Goal: Task Accomplishment & Management: Manage account settings

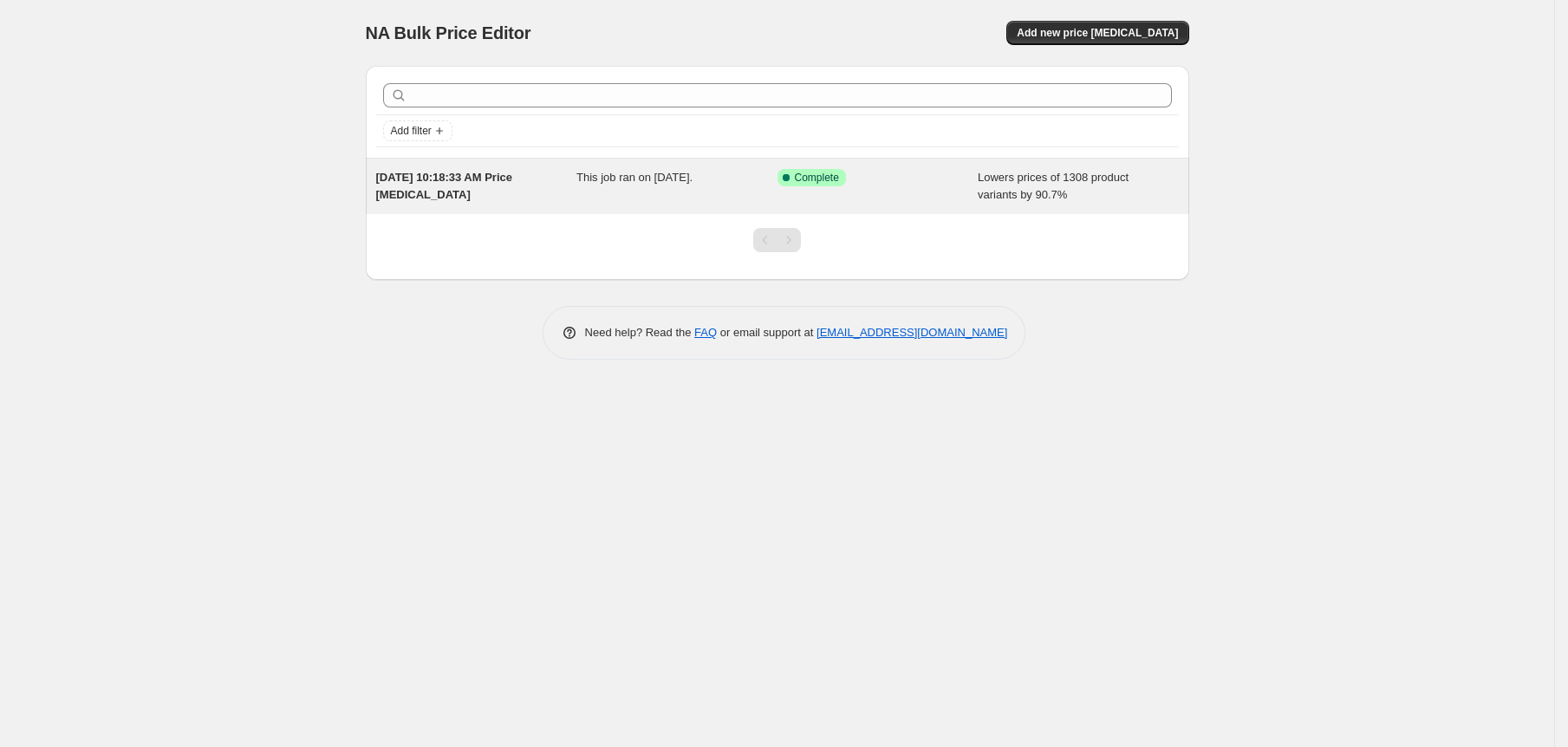
click at [680, 200] on div "This job ran on [DATE]." at bounding box center [677, 186] width 201 height 35
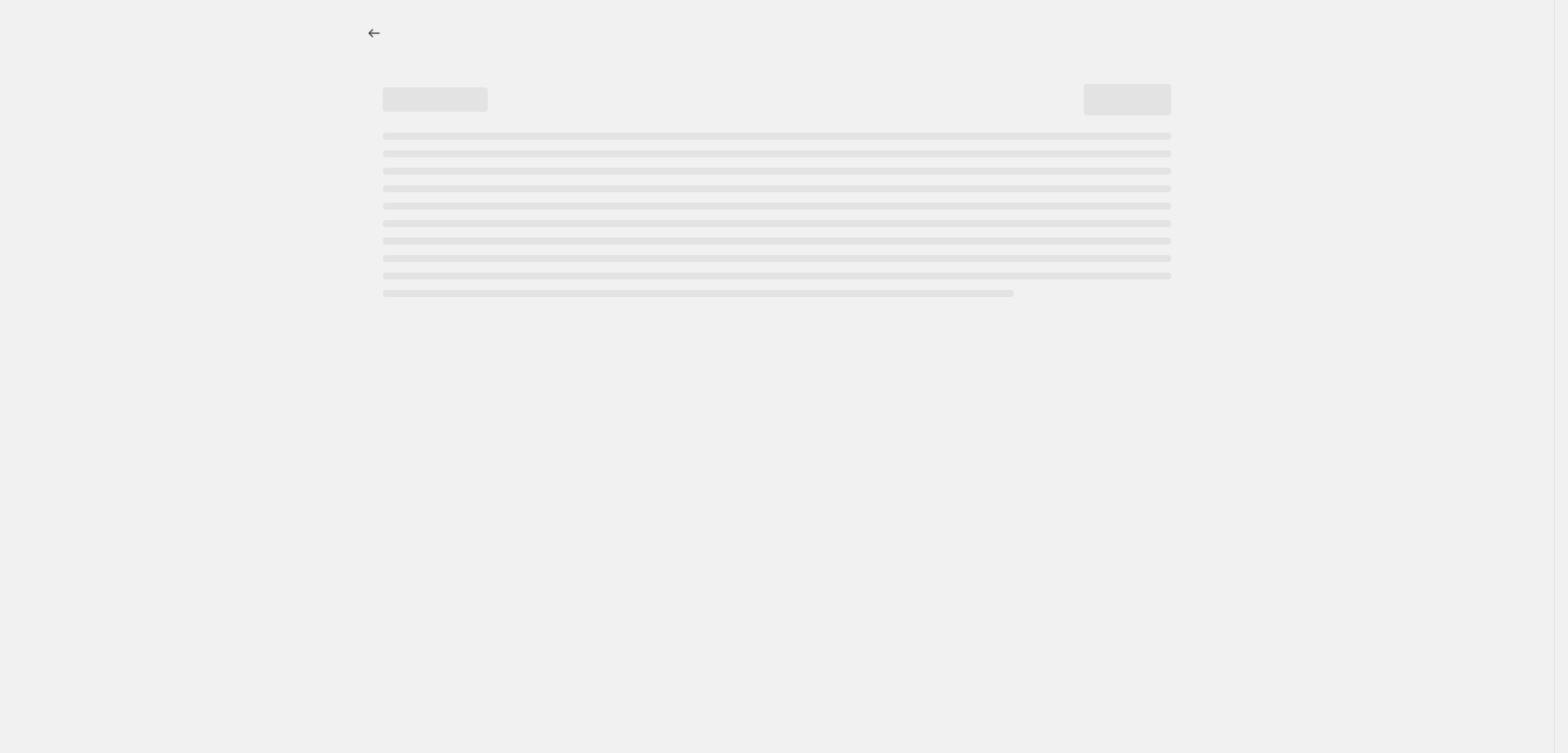
select select "percentage"
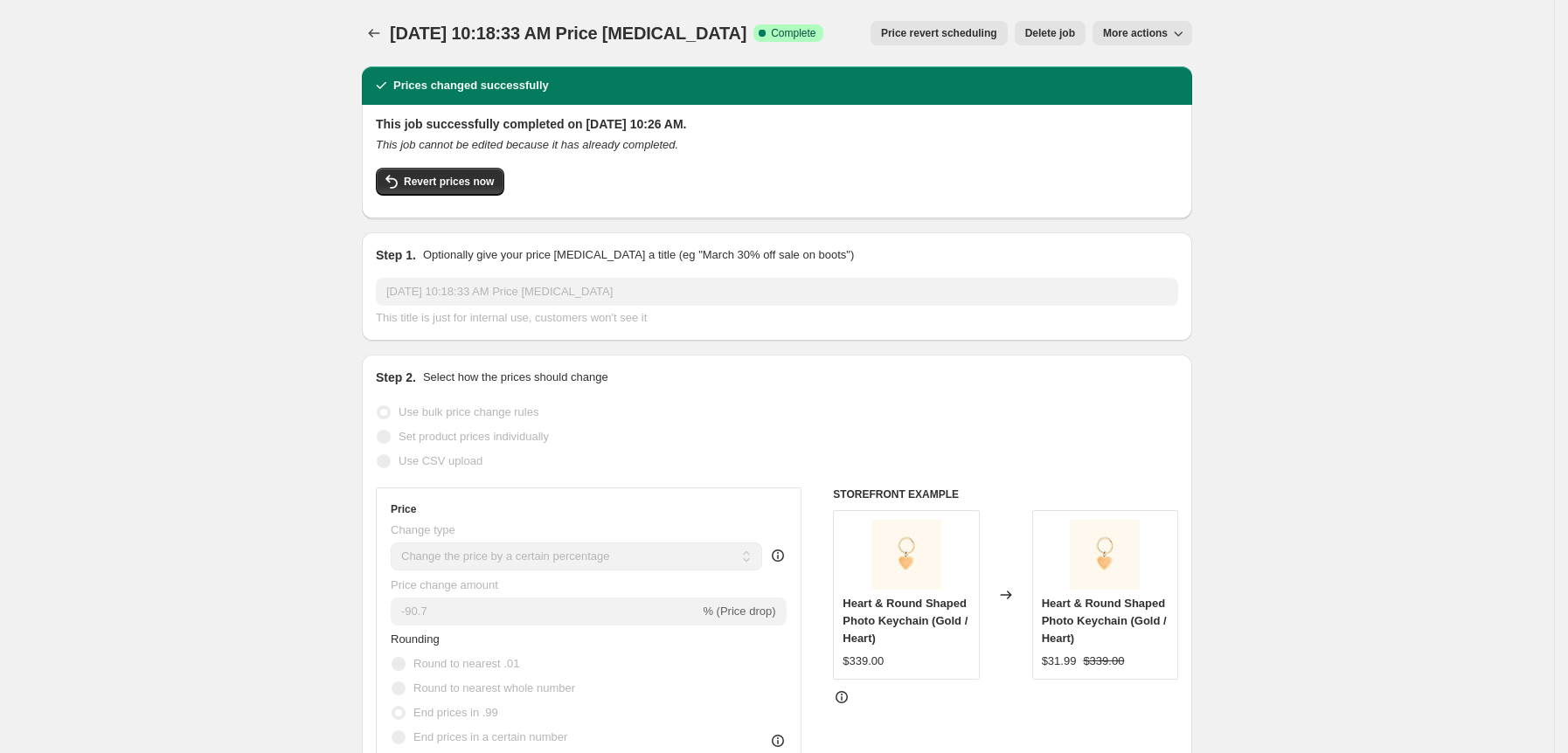
click at [1069, 36] on span "Delete job" at bounding box center [1050, 33] width 50 height 14
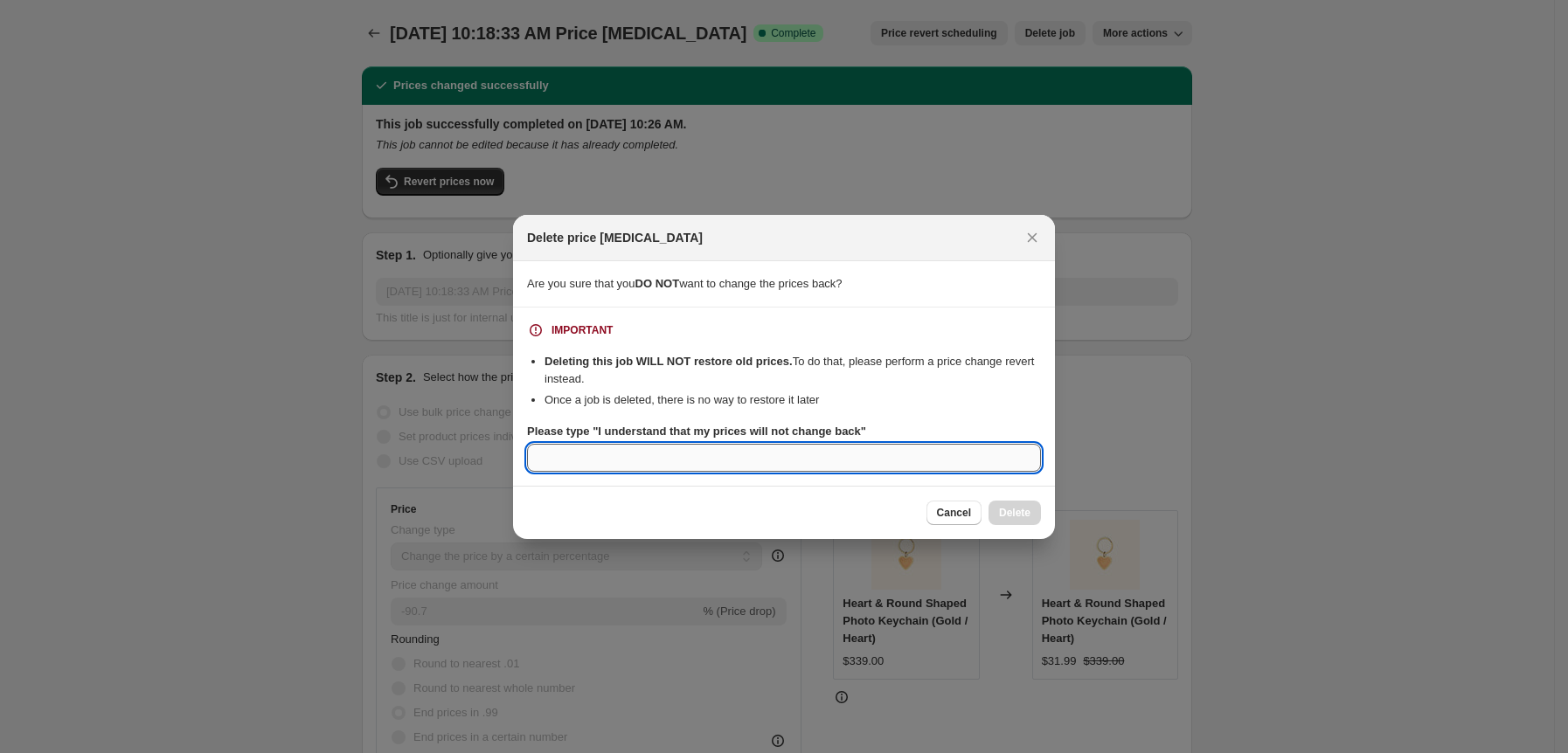
click at [853, 455] on input "Please type "I understand that my prices will not change back"" at bounding box center [784, 458] width 514 height 28
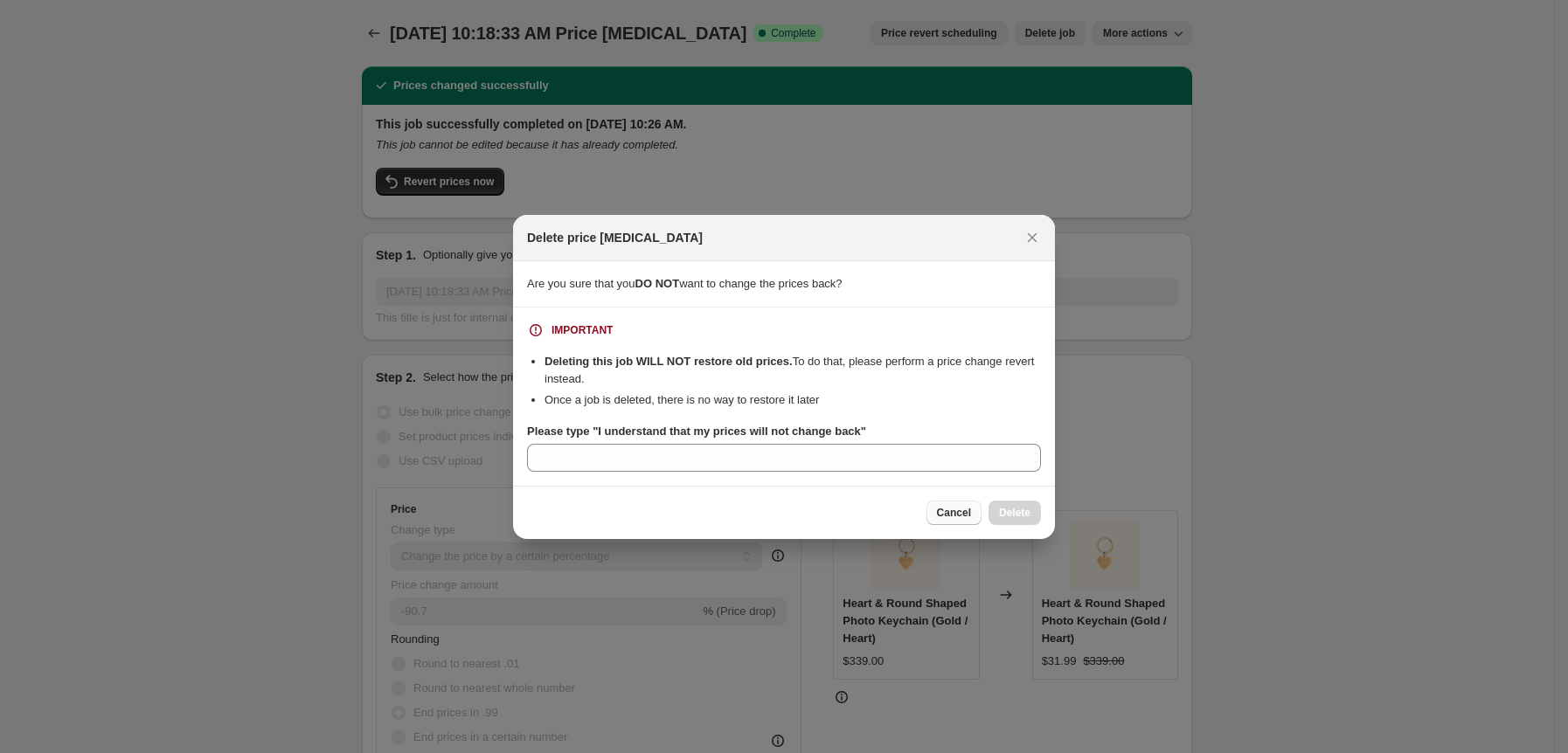
click at [956, 514] on span "Cancel" at bounding box center [954, 513] width 34 height 14
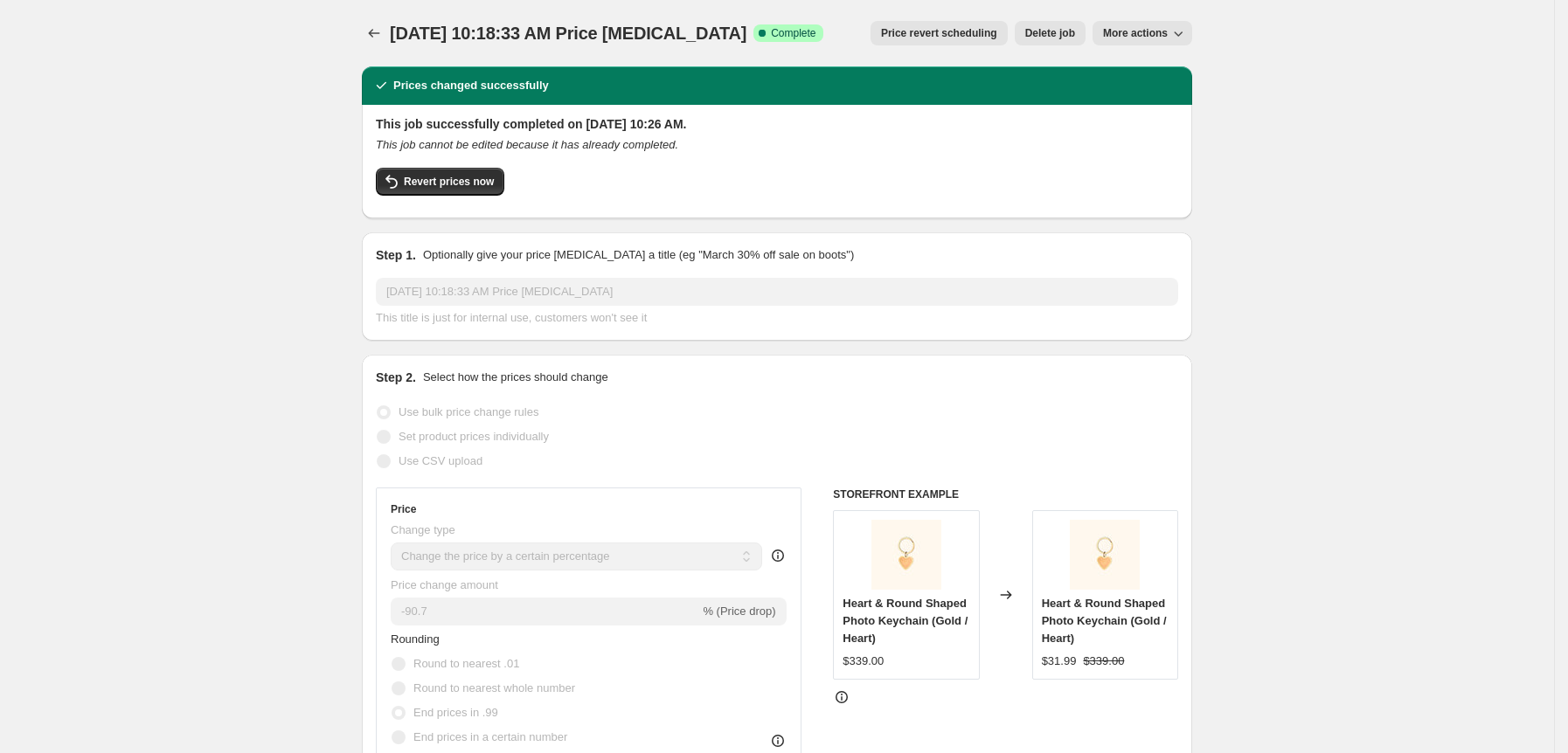
click at [377, 28] on icon "Price change jobs" at bounding box center [375, 33] width 18 height 18
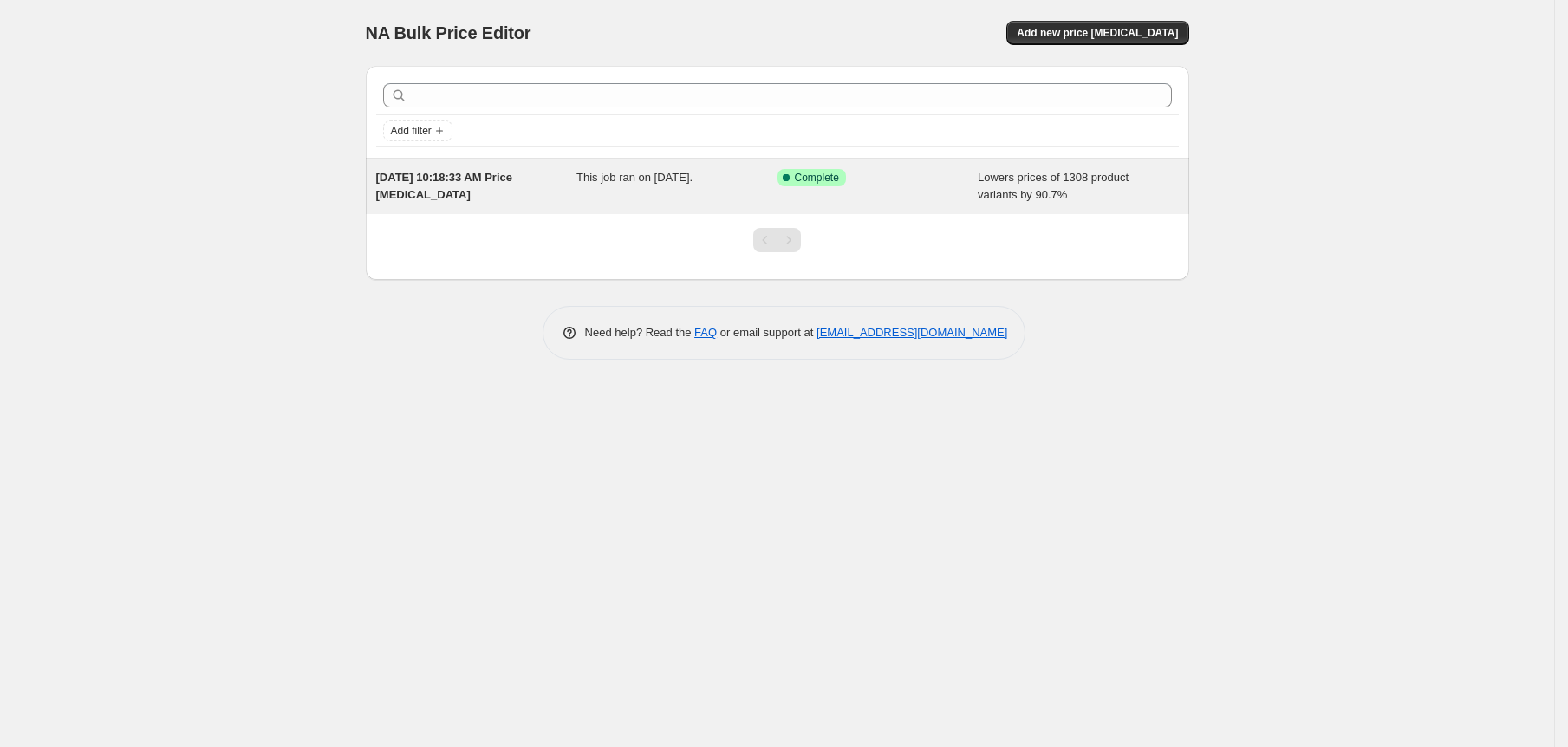
drag, startPoint x: 830, startPoint y: 177, endPoint x: 728, endPoint y: 188, distance: 102.6
click at [728, 189] on div "This job ran on [DATE]." at bounding box center [677, 186] width 201 height 35
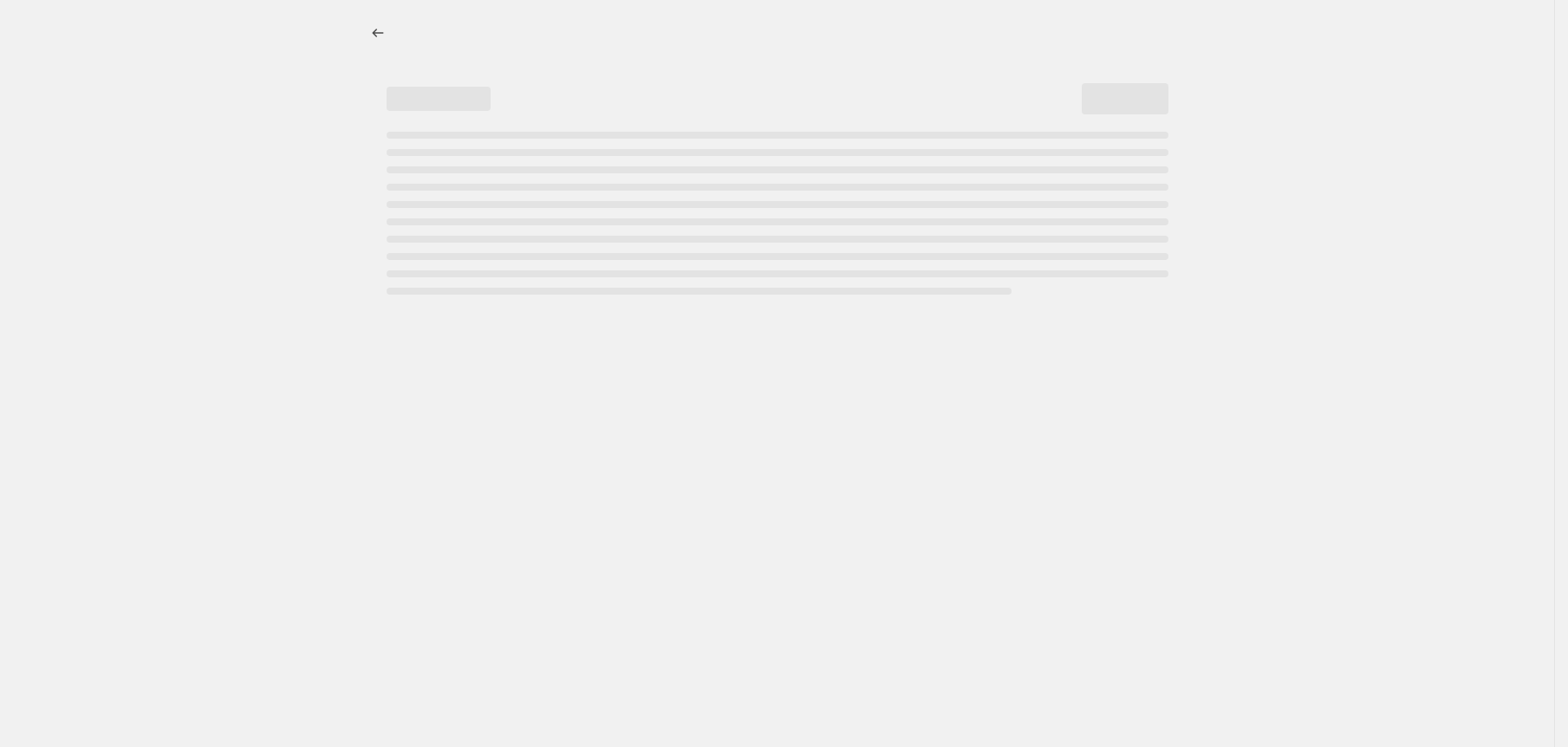
select select "percentage"
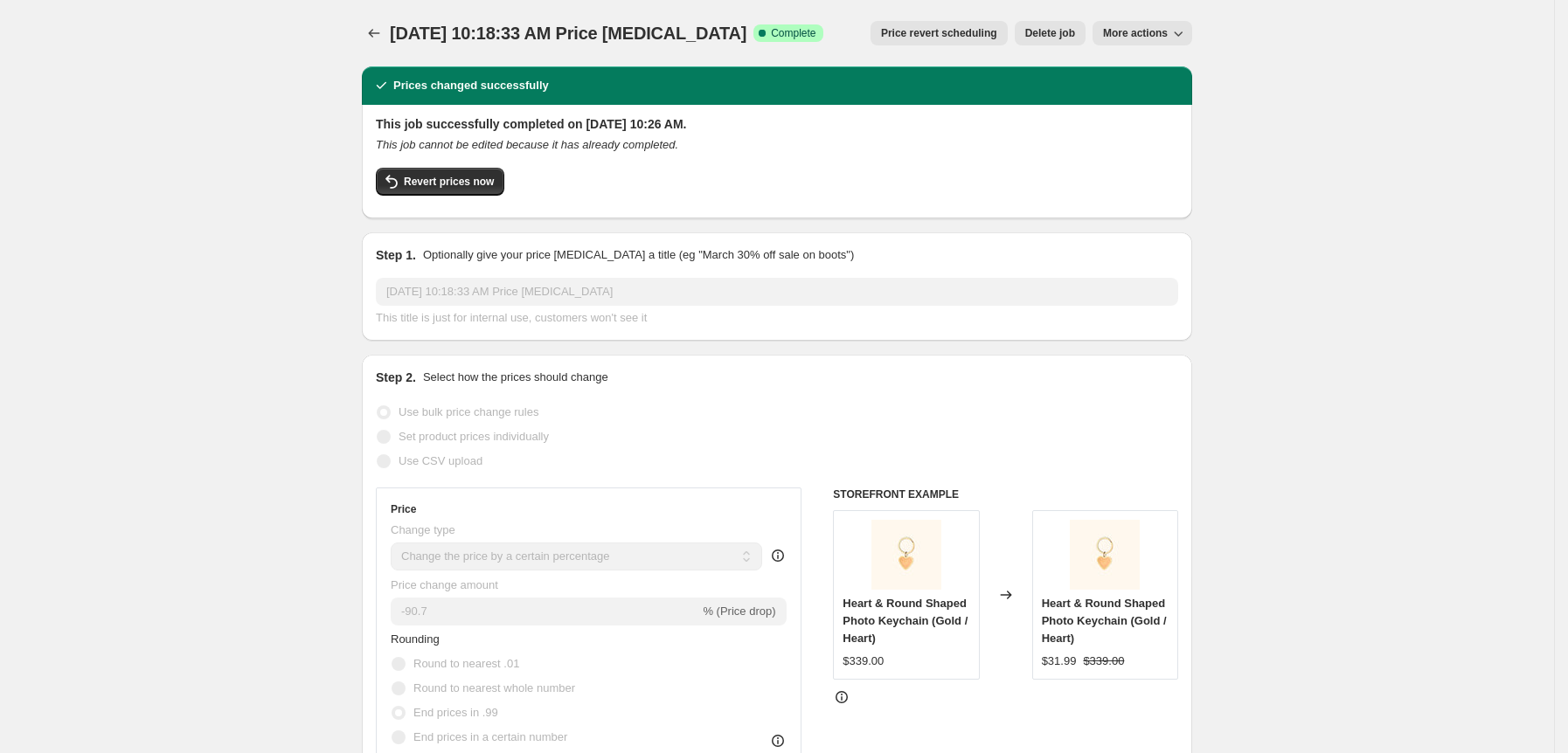
click at [1148, 41] on button "More actions" at bounding box center [1141, 32] width 99 height 25
click at [382, 42] on button "Price change jobs" at bounding box center [374, 32] width 25 height 25
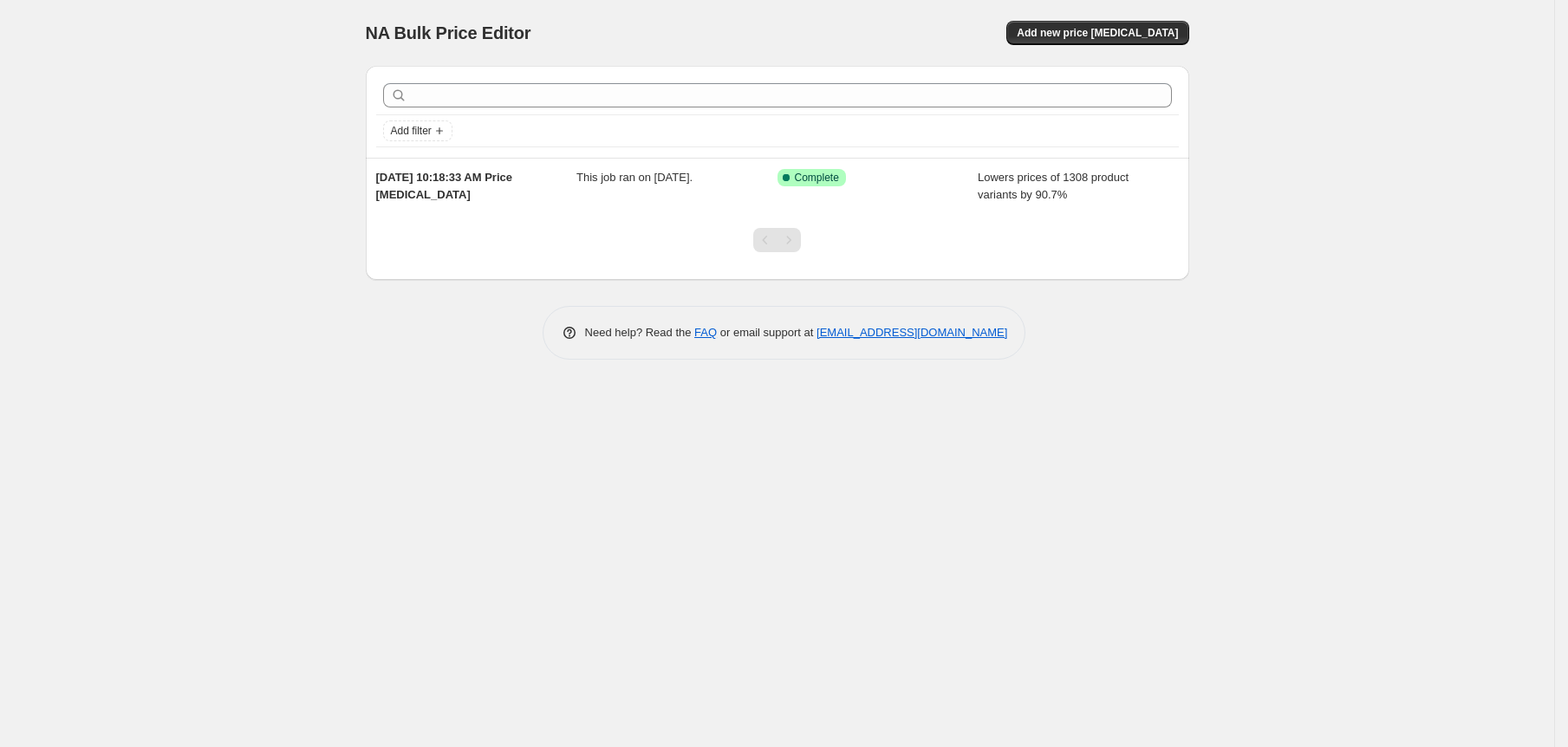
click at [1324, 289] on div "NA Bulk Price Editor. This page is ready NA Bulk Price Editor Add new price [ME…" at bounding box center [777, 374] width 1554 height 747
